Goal: Check status

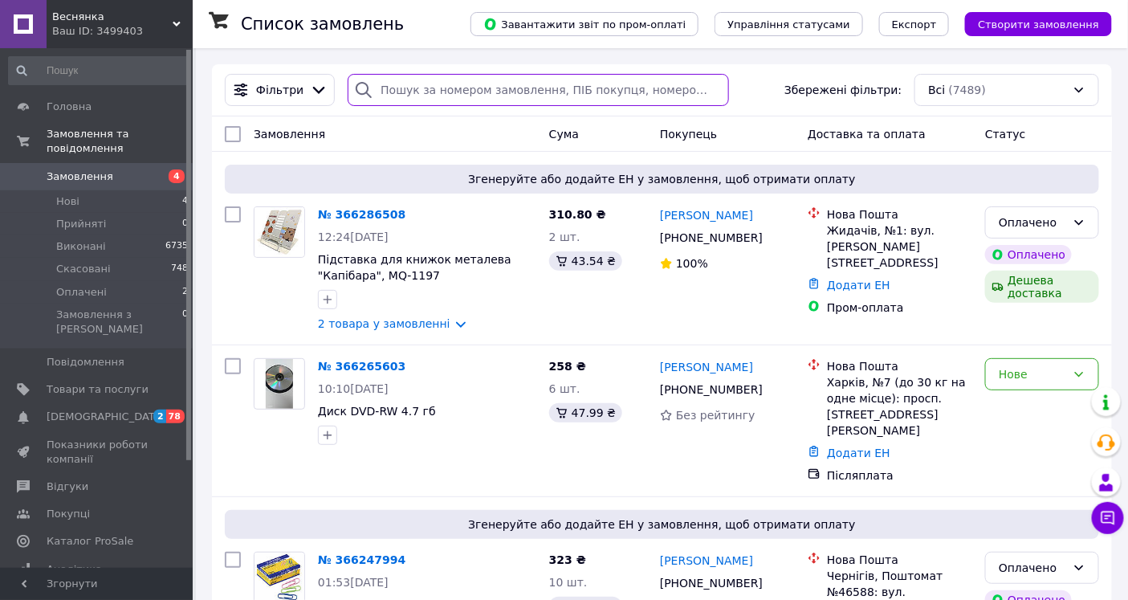
click at [450, 89] on input "search" at bounding box center [538, 90] width 381 height 32
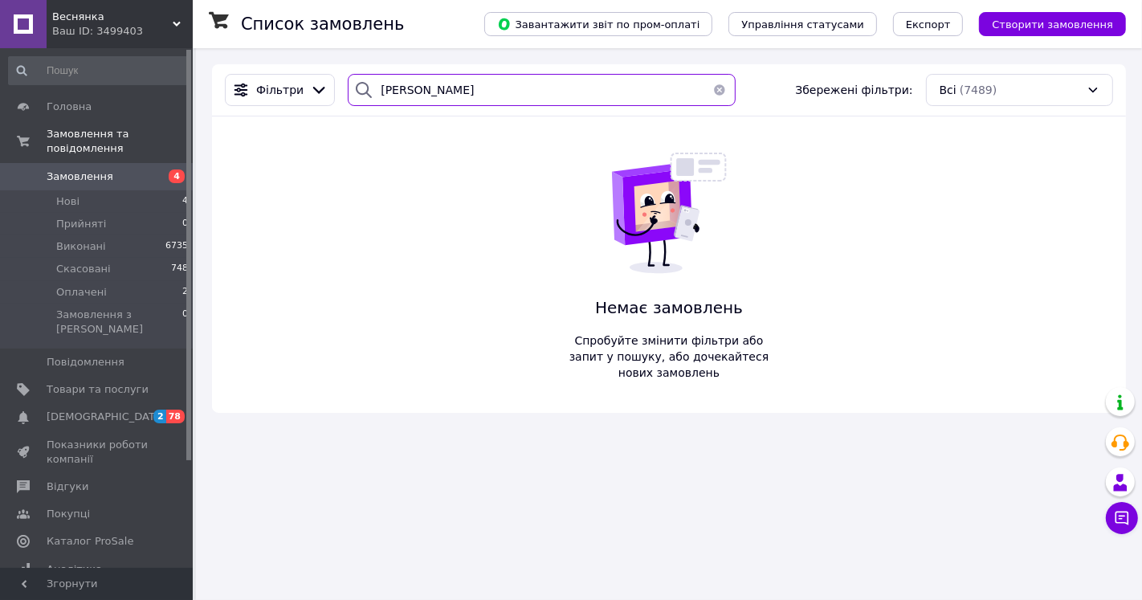
click at [380, 87] on input "[PERSON_NAME]" at bounding box center [542, 90] width 388 height 32
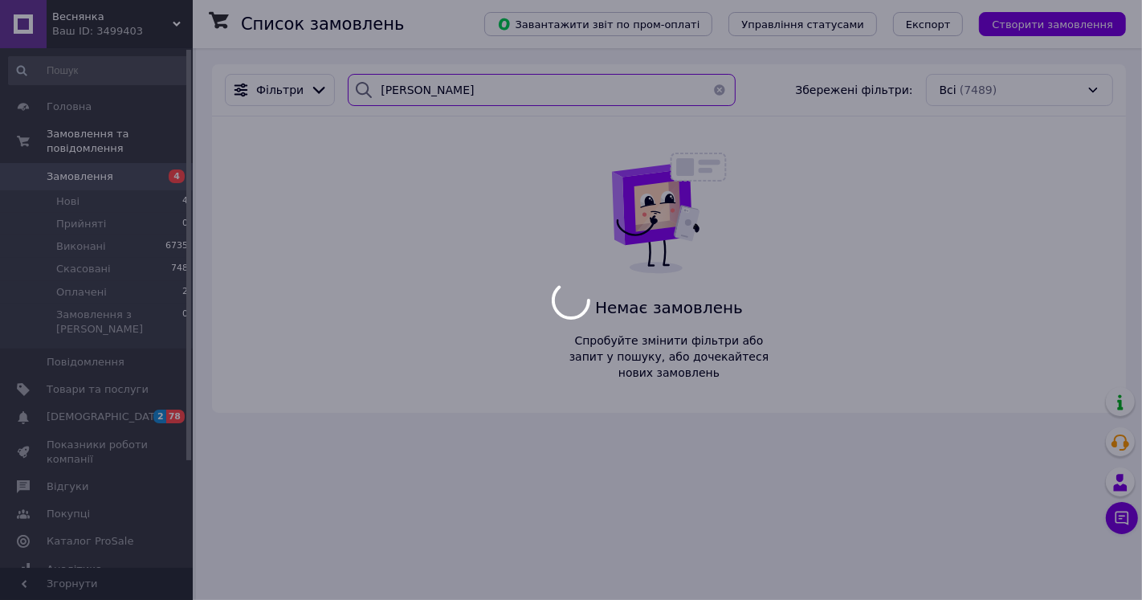
type input "[PERSON_NAME]"
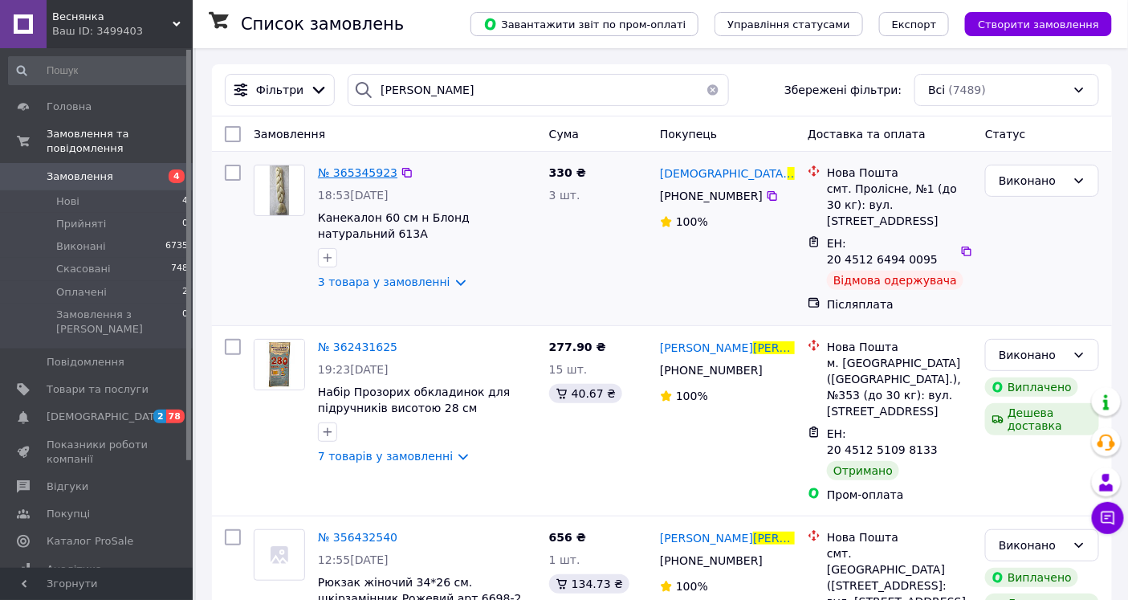
click at [352, 171] on span "№ 365345923" at bounding box center [357, 172] width 79 height 13
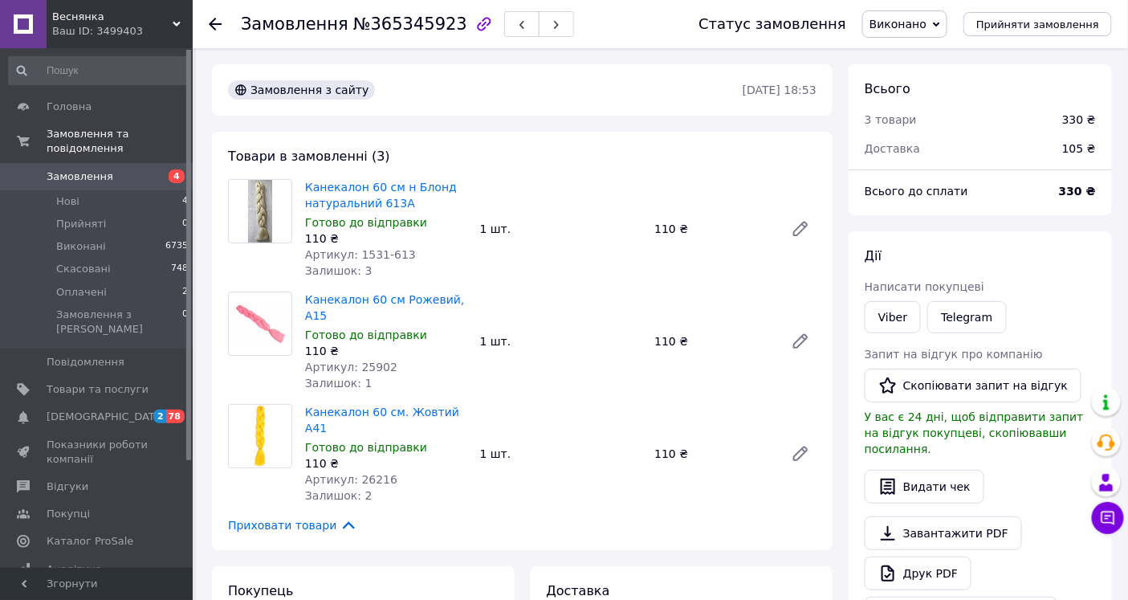
click at [396, 26] on span "№365345923" at bounding box center [410, 23] width 114 height 19
copy span "365345923"
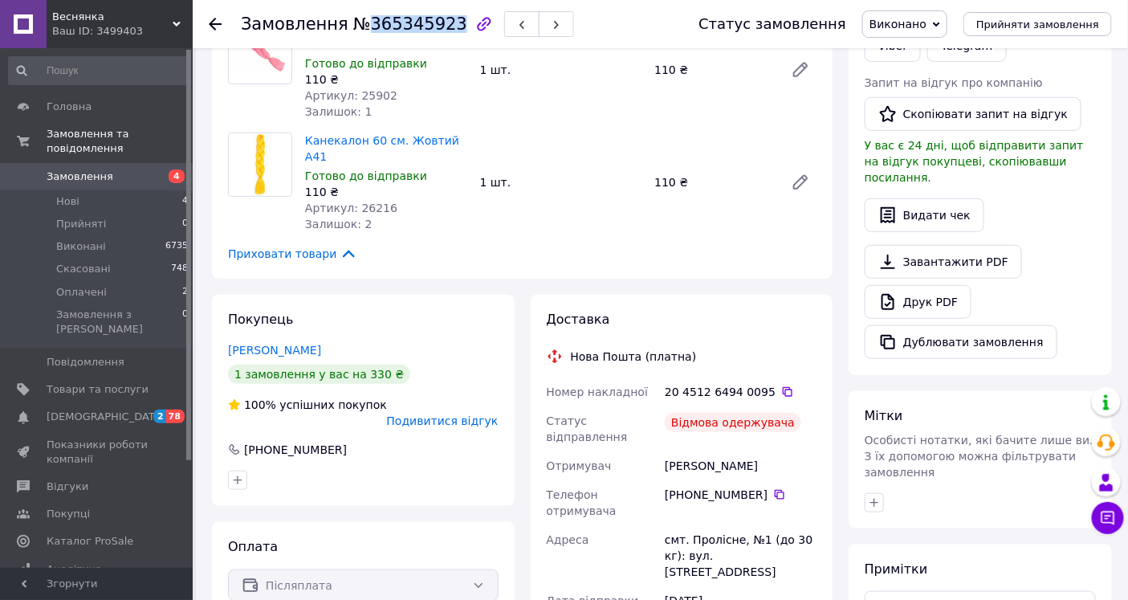
scroll to position [624, 0]
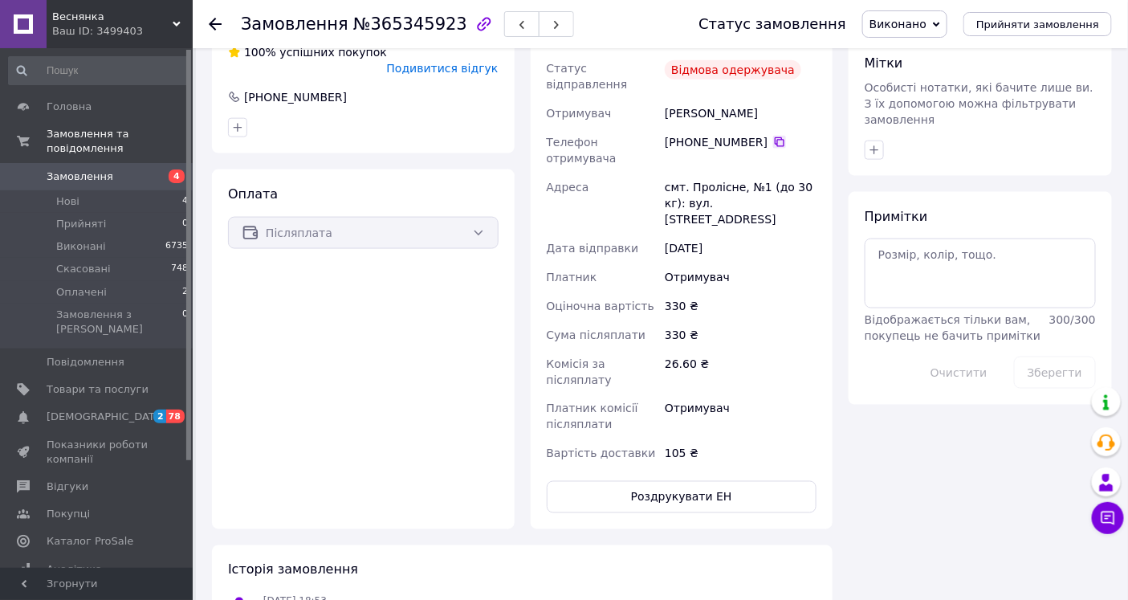
click at [775, 137] on icon at bounding box center [780, 142] width 10 height 10
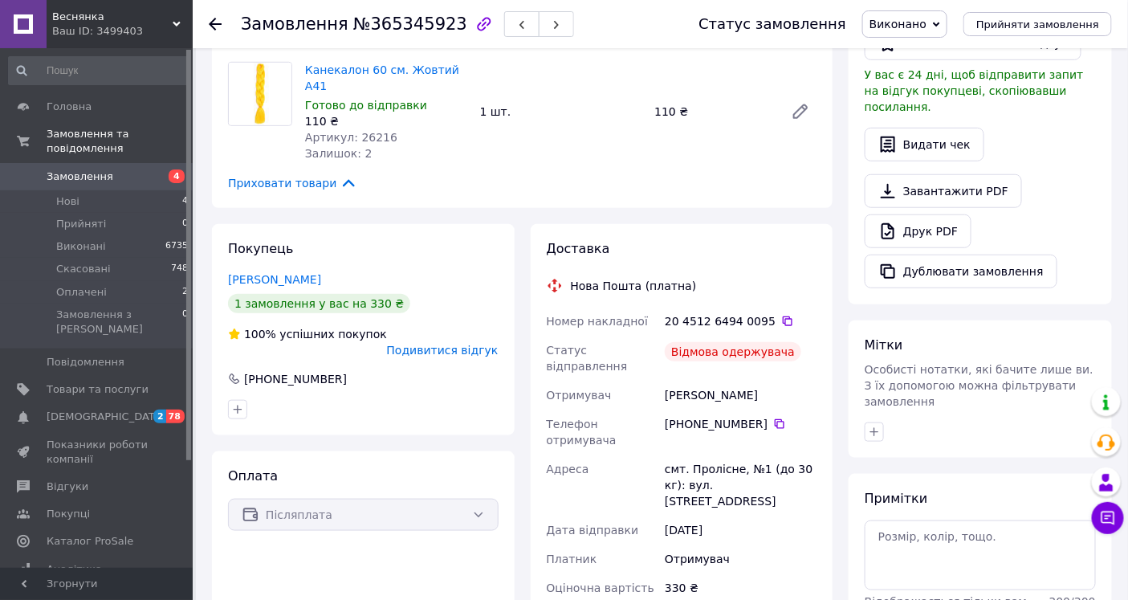
scroll to position [535, 0]
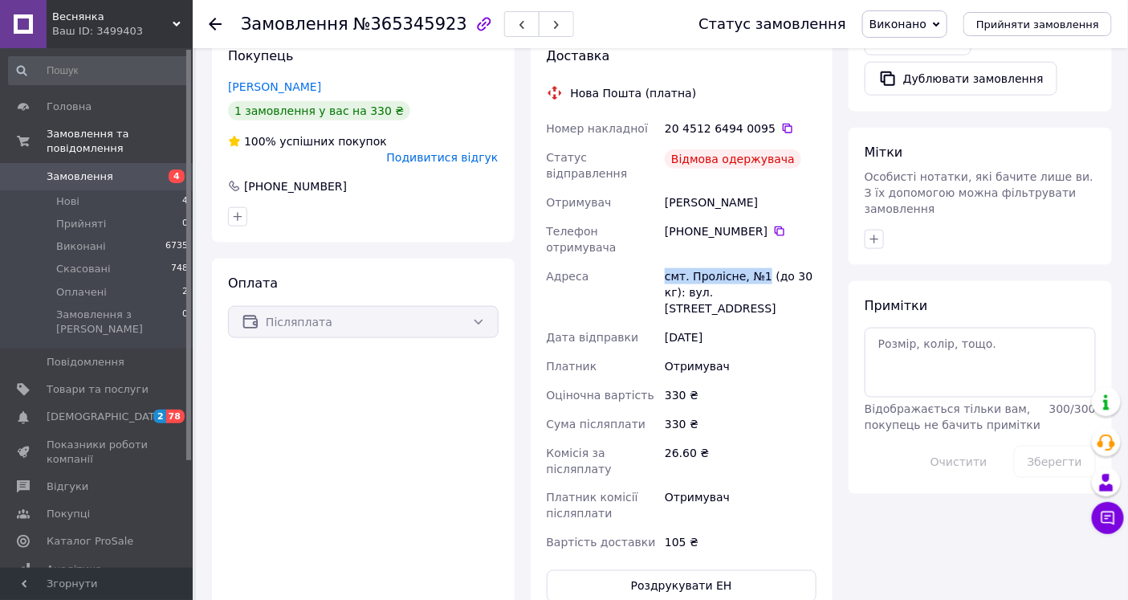
drag, startPoint x: 759, startPoint y: 212, endPoint x: 649, endPoint y: 210, distance: 110.8
click at [648, 211] on div "Номер накладної 20 4512 6494 0095   Статус відправлення Відмова одержувача Отри…" at bounding box center [681, 335] width 277 height 443
click at [713, 262] on div "смт. Пролісне, №1 (до 30 кг): вул. [STREET_ADDRESS]" at bounding box center [740, 292] width 158 height 61
drag, startPoint x: 735, startPoint y: 211, endPoint x: 665, endPoint y: 211, distance: 69.8
click at [665, 262] on div "смт. Пролісне, №1 (до 30 кг): вул. [STREET_ADDRESS]" at bounding box center [740, 292] width 158 height 61
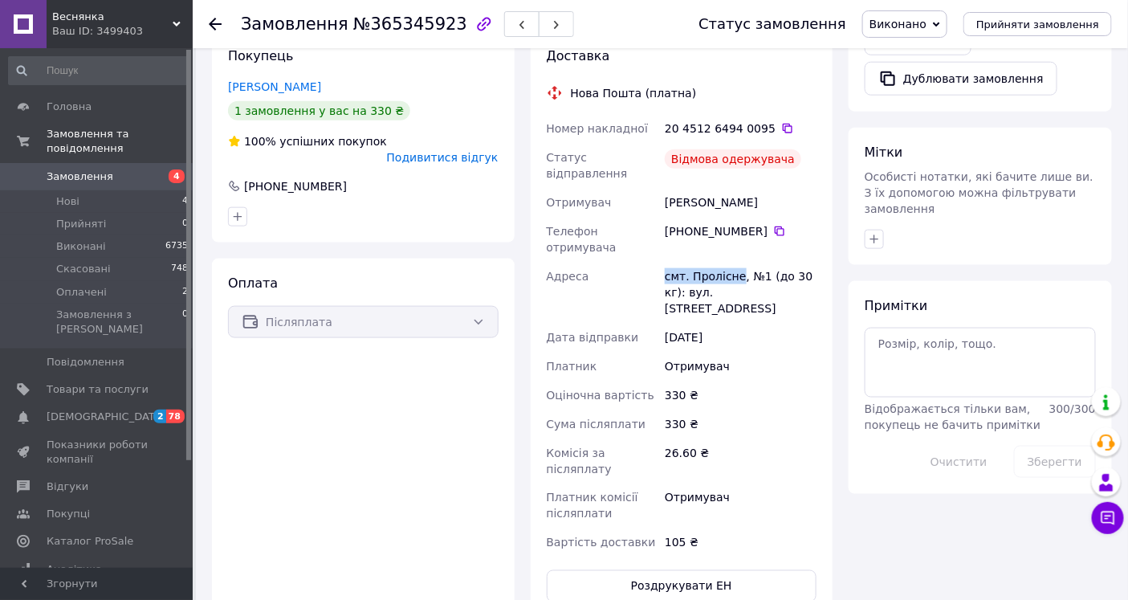
copy div "смт. Пролісне"
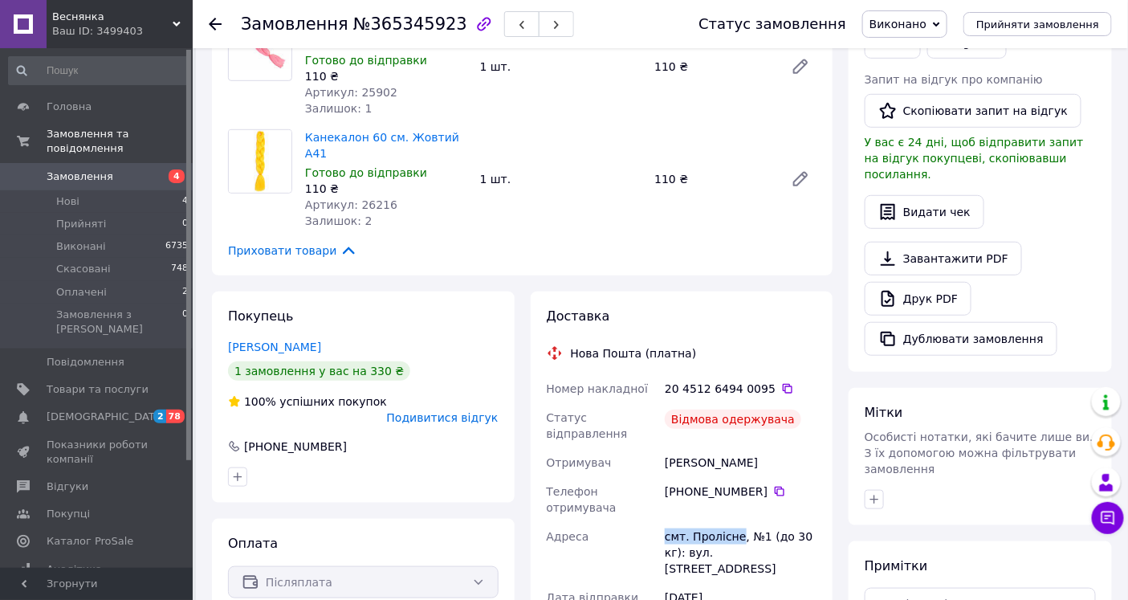
scroll to position [267, 0]
